Goal: Register for event/course

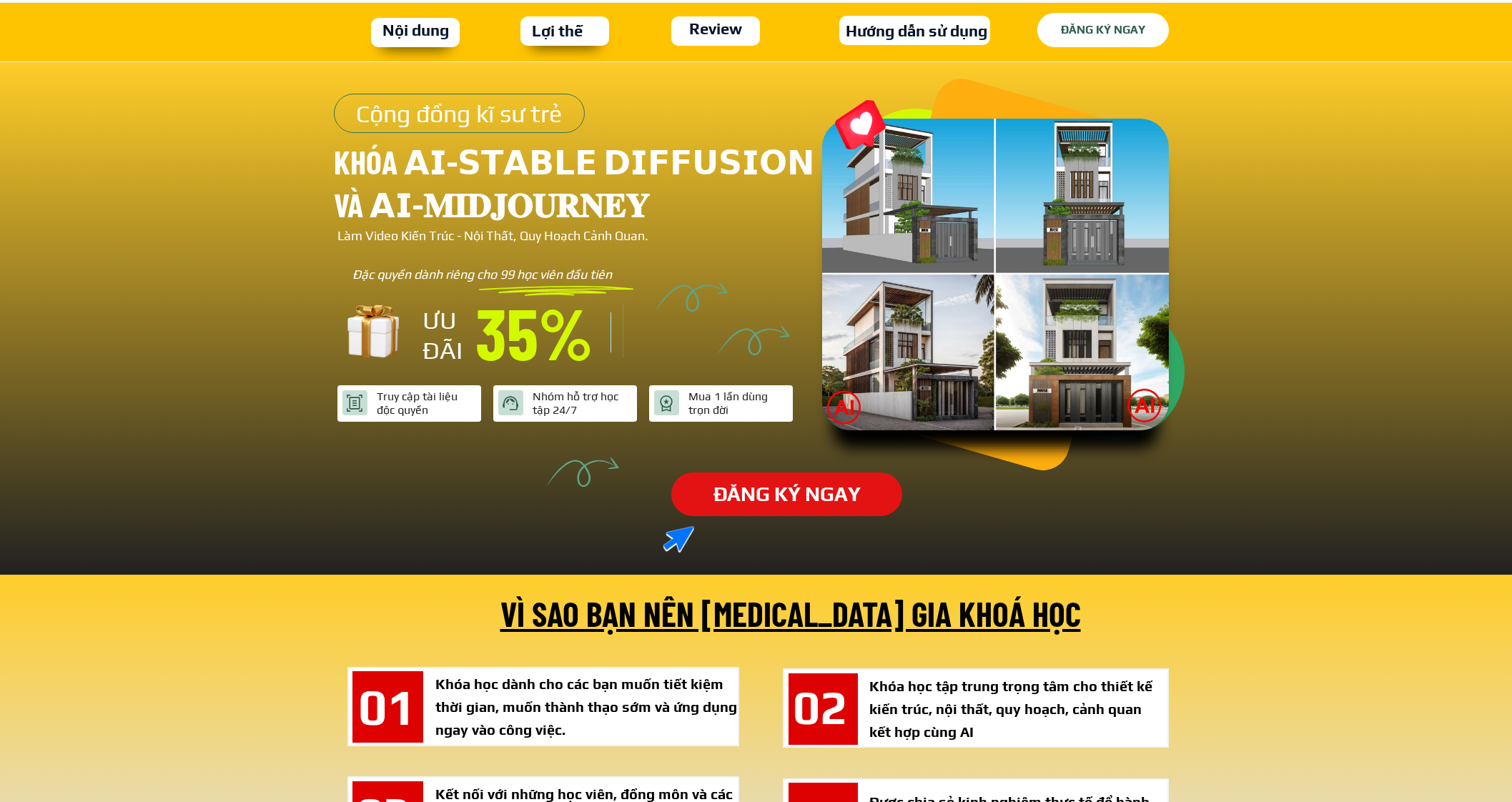
click at [1067, 31] on p "ĐĂNG KÝ NGAY" at bounding box center [1104, 30] width 132 height 34
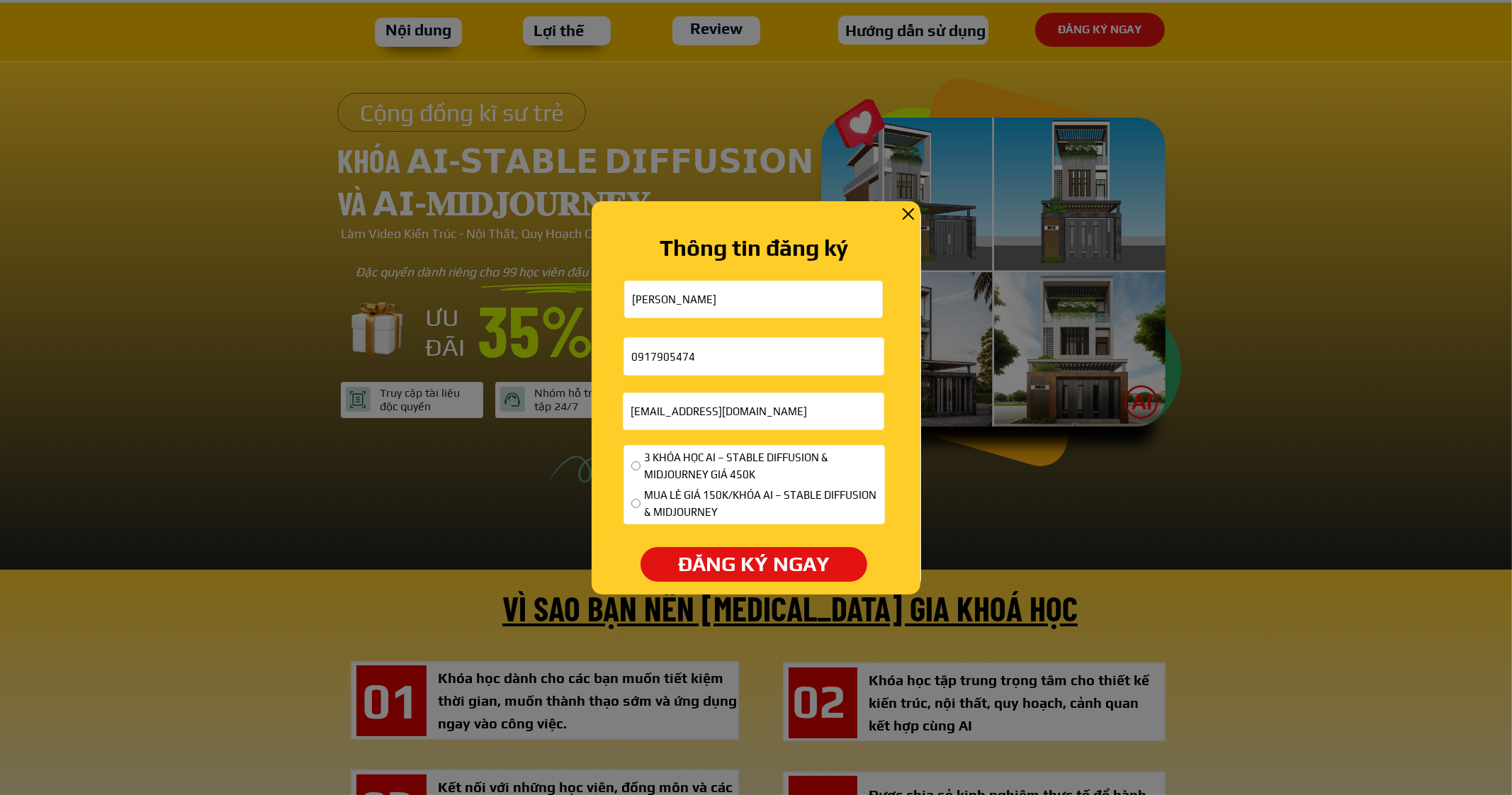
click at [639, 472] on div "3 KHÓA HỌC AI – STABLE DIFFUSION & MIDJOURNEY GIÁ 450K" at bounding box center [754, 466] width 246 height 34
click at [652, 453] on span "3 KHÓA HỌC AI – STABLE DIFFUSION & MIDJOURNEY GIÁ 450K" at bounding box center [760, 466] width 233 height 34
radio input "true"
click at [642, 455] on div "3 KHÓA HỌC AI – STABLE DIFFUSION & MIDJOURNEY GIÁ 450K" at bounding box center [754, 466] width 246 height 34
click at [714, 555] on p "ĐĂNG KÝ NGAY" at bounding box center [753, 565] width 226 height 35
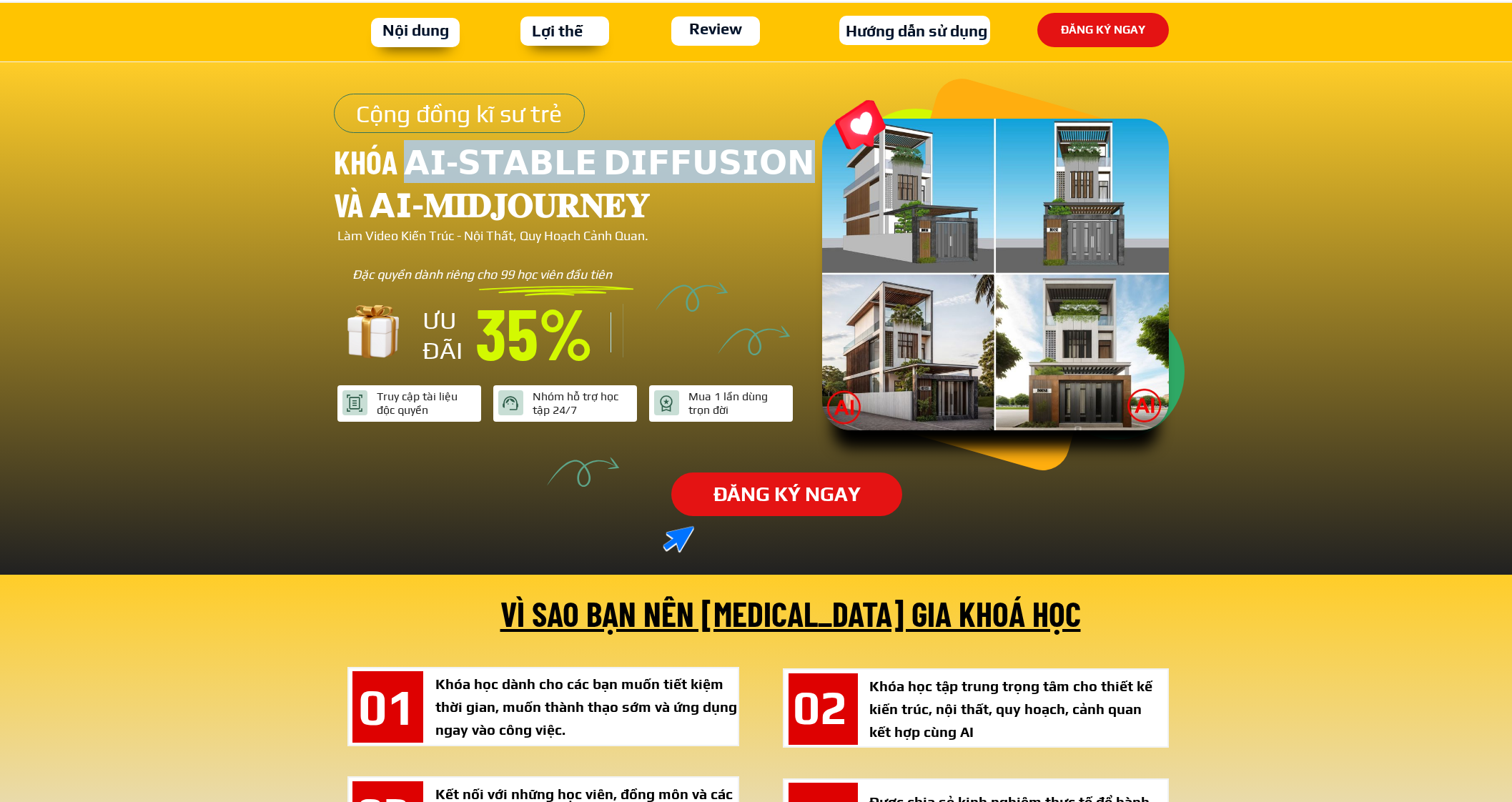
drag, startPoint x: 408, startPoint y: 163, endPoint x: 732, endPoint y: 161, distance: 324.0
click at [732, 161] on h3 "KHÓA 𝗔𝗜-𝗦𝗧𝗔𝗕𝗟𝗘 𝗗𝗜𝗙𝗙𝗨𝗦𝗜𝗢𝗡 và 𝗔𝗜-𝐌𝐈𝐃𝐉𝐎𝐔𝐑𝐍𝐄𝐘" at bounding box center [578, 183] width 488 height 86
copy h3 "𝗔𝗜-𝗦𝗧𝗔𝗕𝗟𝗘 𝗗𝗜𝗙𝗙𝗨𝗦𝗜𝗢𝗡 và 𝗔𝗜-𝐌𝐈𝐃𝐉𝐎𝐔𝐑𝐍𝐄𝐘"
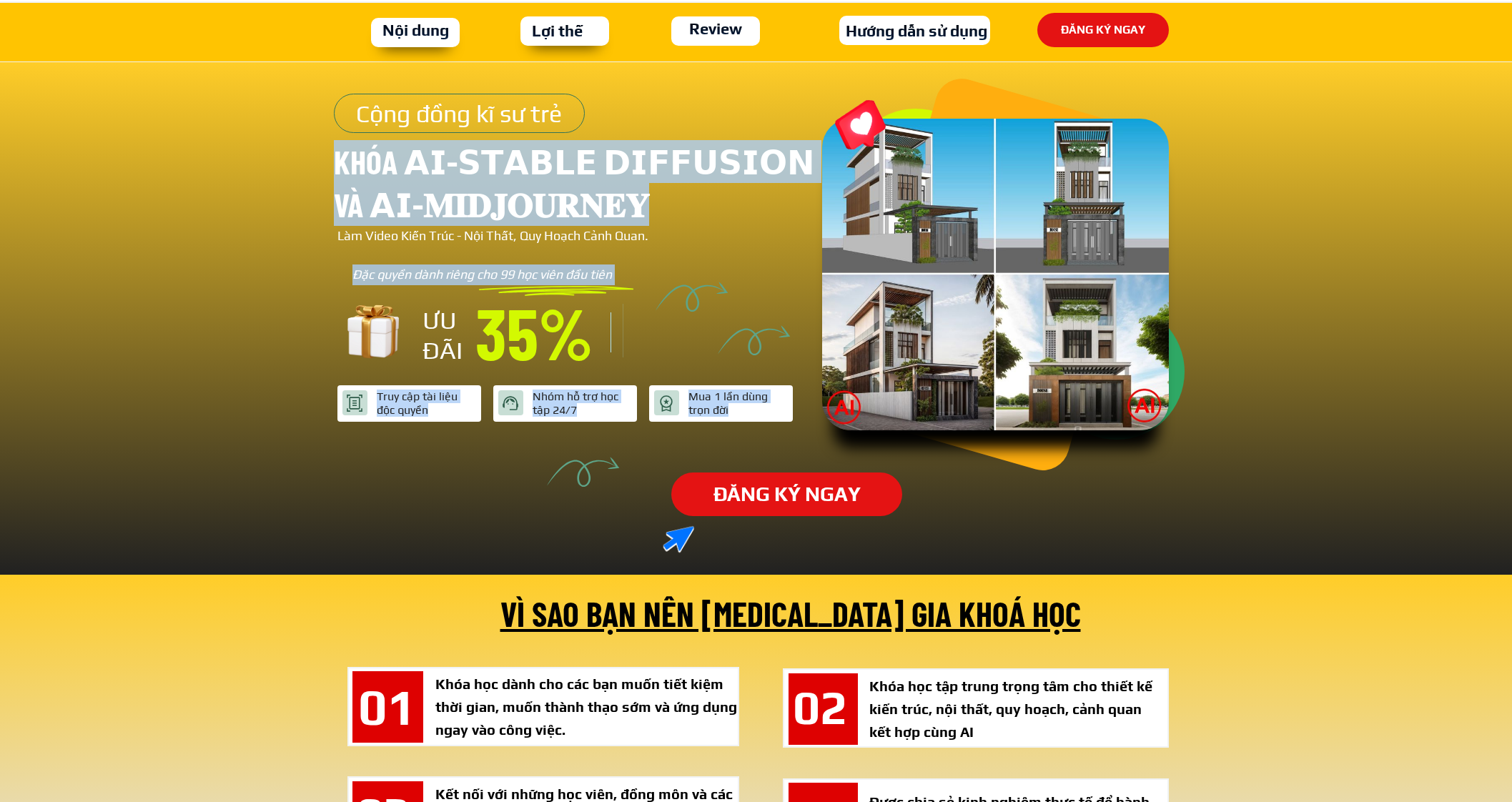
drag, startPoint x: 328, startPoint y: 211, endPoint x: 623, endPoint y: 212, distance: 295.0
click at [623, 212] on div "ĐĂNG KÝ NGAY Đặc quyền dành riêng cho 99 học viên đầu tiên Truy cập tài liệu độ…" at bounding box center [756, 318] width 858 height 511
click at [624, 212] on h3 "KHÓA 𝗔𝗜-𝗦𝗧𝗔𝗕𝗟𝗘 𝗗𝗜𝗙𝗙𝗨𝗦𝗜𝗢𝗡 và 𝗔𝗜-𝐌𝐈𝐃𝐉𝐎𝐔𝐑𝐍𝐄𝐘" at bounding box center [578, 183] width 488 height 86
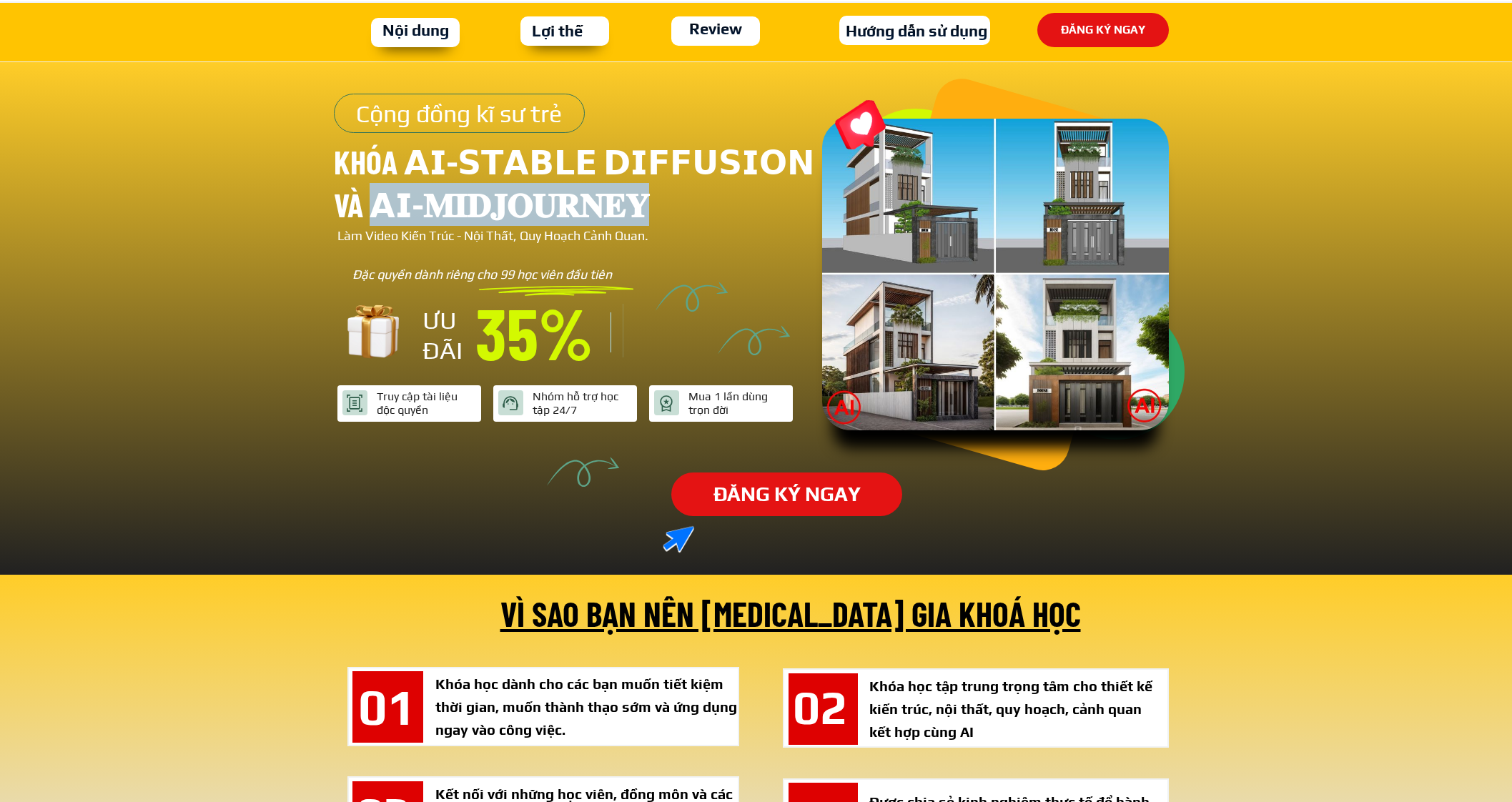
drag, startPoint x: 599, startPoint y: 206, endPoint x: 339, endPoint y: 202, distance: 260.0
click at [339, 202] on h3 "KHÓA 𝗔𝗜-𝗦𝗧𝗔𝗕𝗟𝗘 𝗗𝗜𝗙𝗙𝗨𝗦𝗜𝗢𝗡 và 𝗔𝗜-𝐌𝐈𝐃𝐉𝐎𝐔𝐑𝐍𝐄𝐘" at bounding box center [578, 183] width 488 height 86
copy h3 "KHÓA 𝗔𝗜-𝗦𝗧𝗔𝗕𝗟𝗘 𝗗𝗜𝗙𝗙𝗨𝗦𝗜𝗢𝗡 và 𝗔𝗜-𝐌𝐈𝐃𝐉𝐎𝐔𝐑𝐍𝐄𝐘"
